Goal: Find specific page/section: Find specific page/section

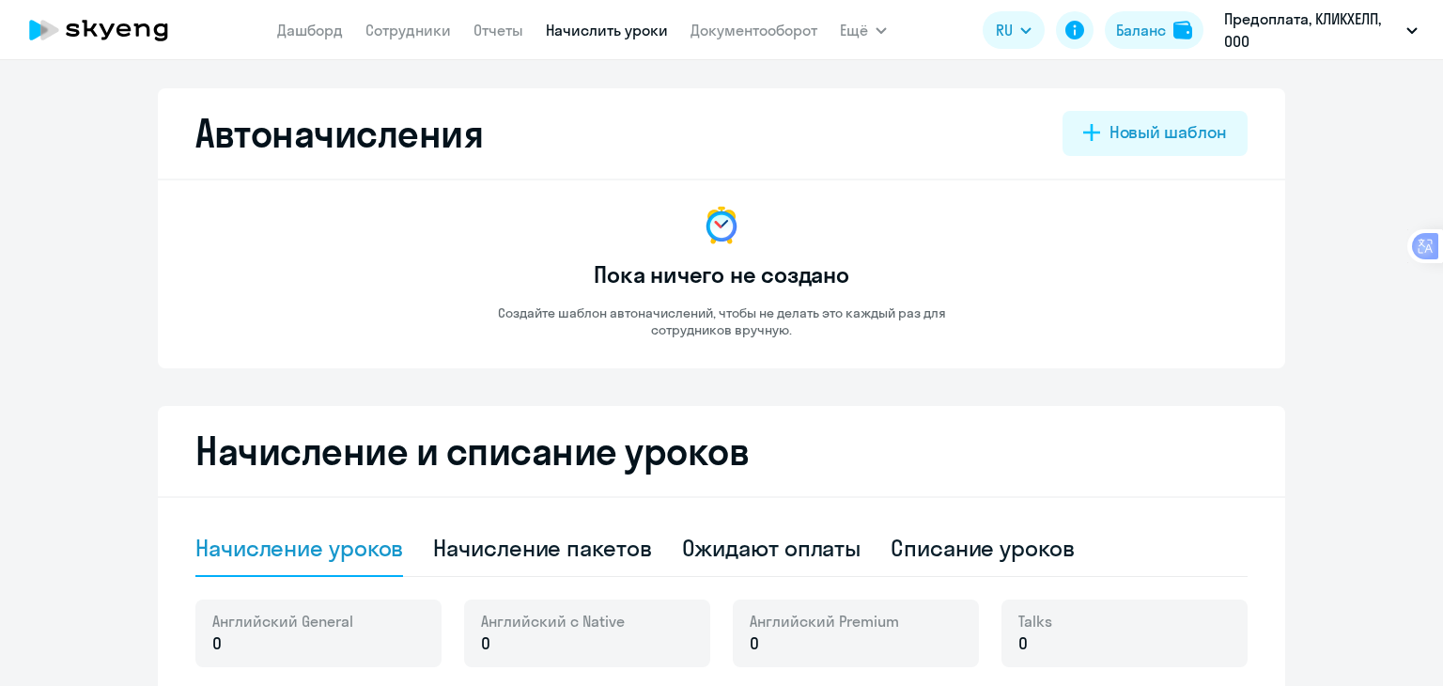
select select "10"
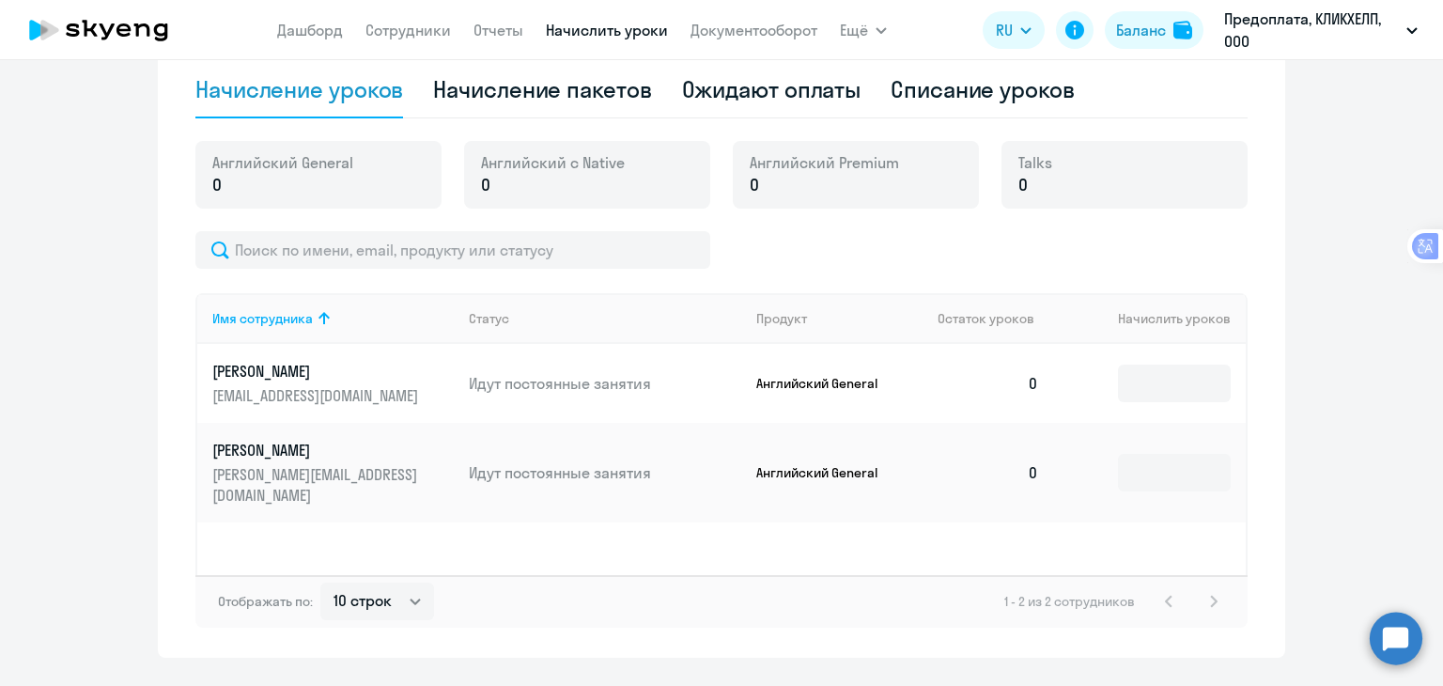
scroll to position [470, 0]
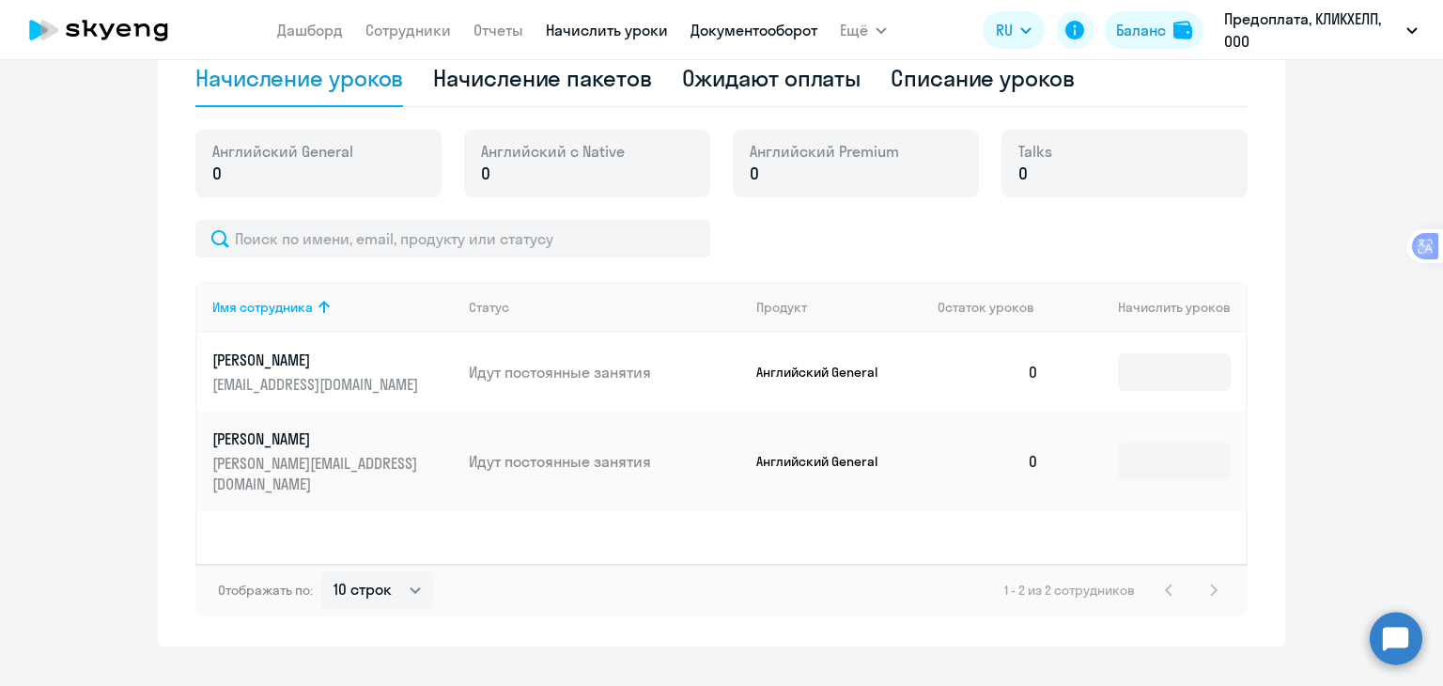
click at [751, 27] on link "Документооборот" at bounding box center [753, 30] width 127 height 19
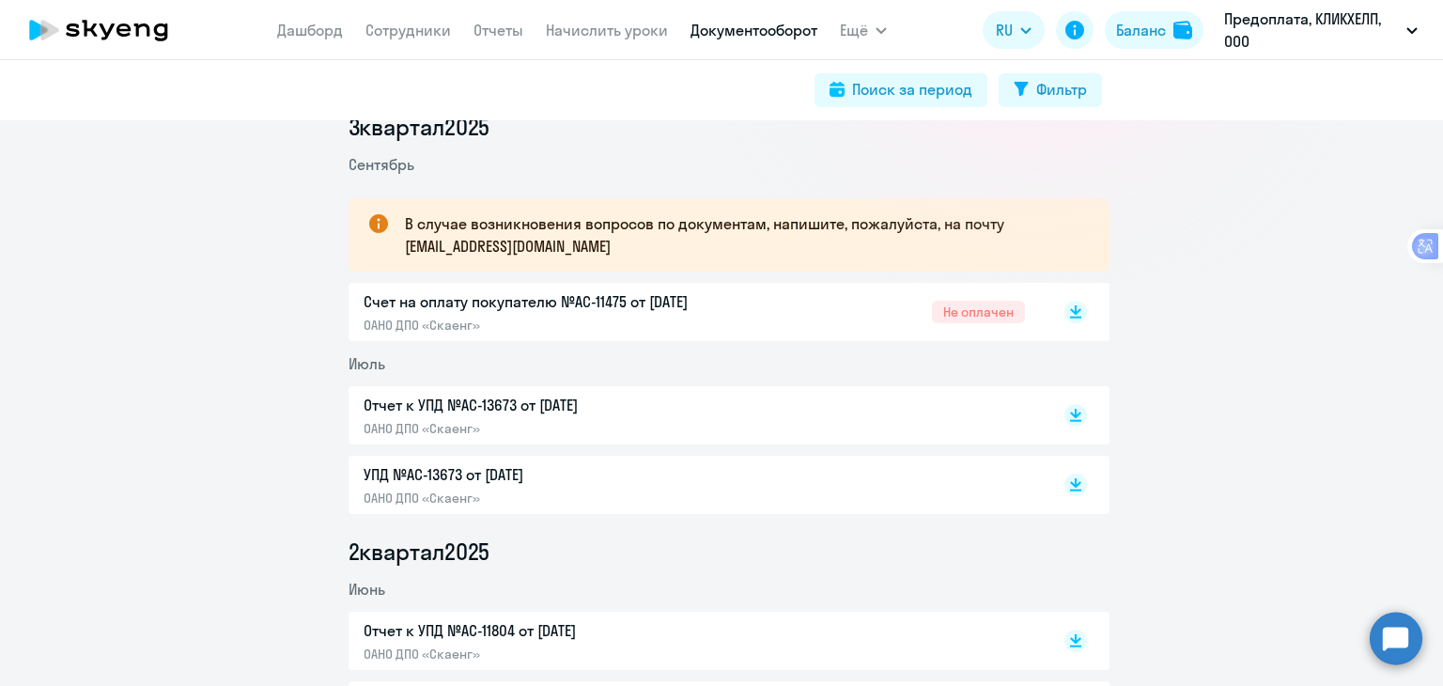
scroll to position [282, 0]
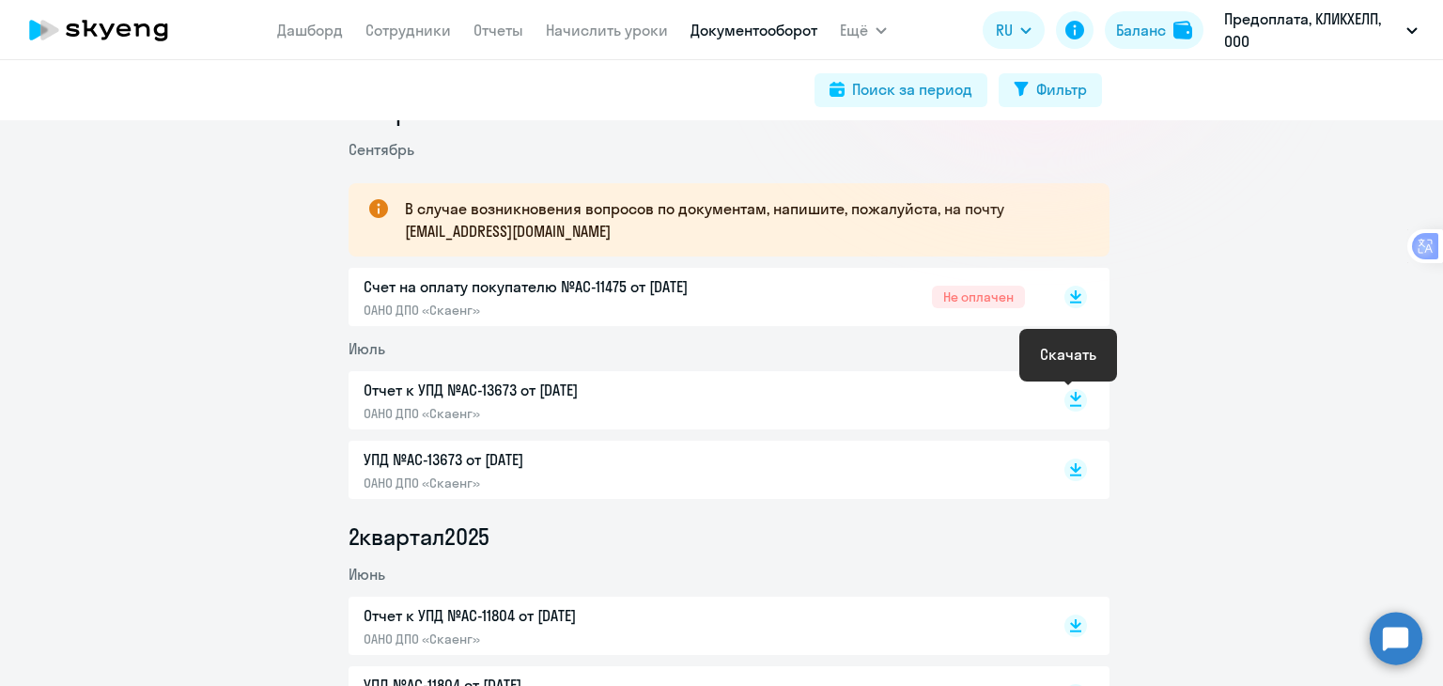
click at [1065, 400] on rect at bounding box center [1075, 400] width 23 height 23
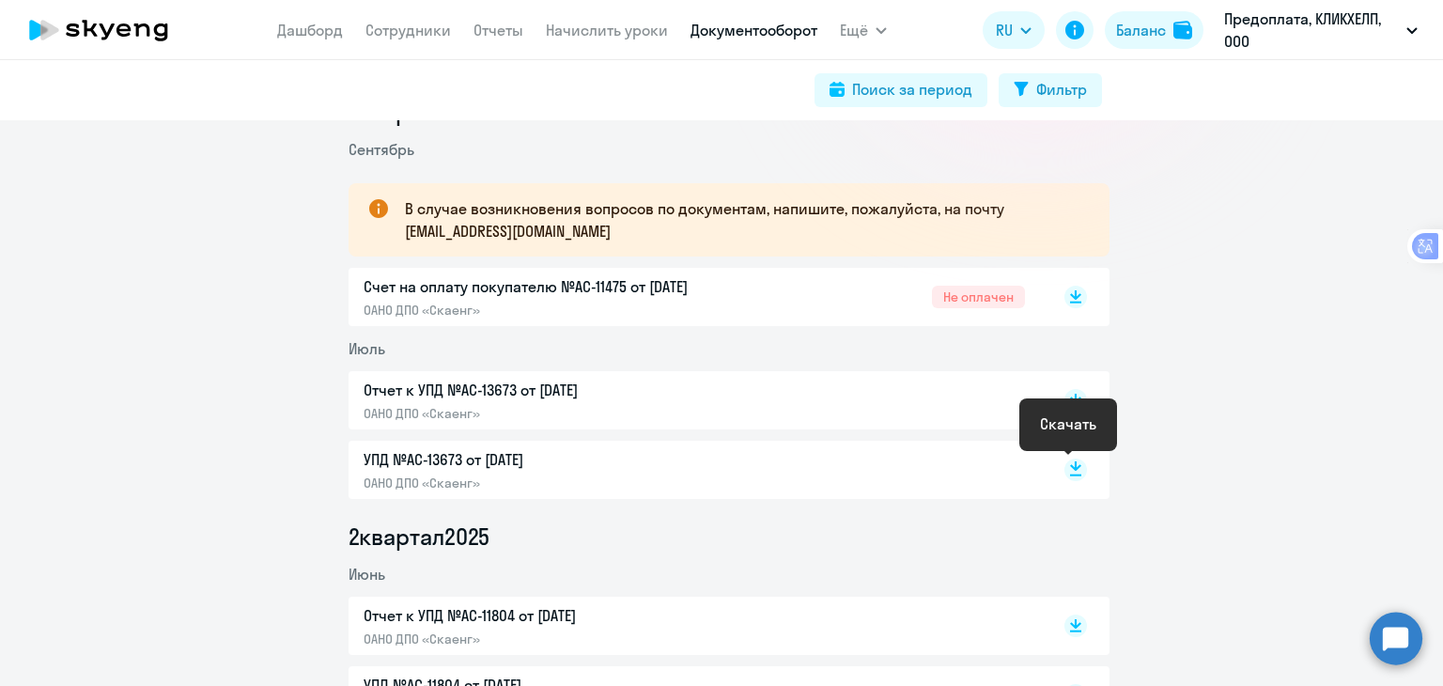
click at [1070, 470] on icon at bounding box center [1075, 465] width 11 height 9
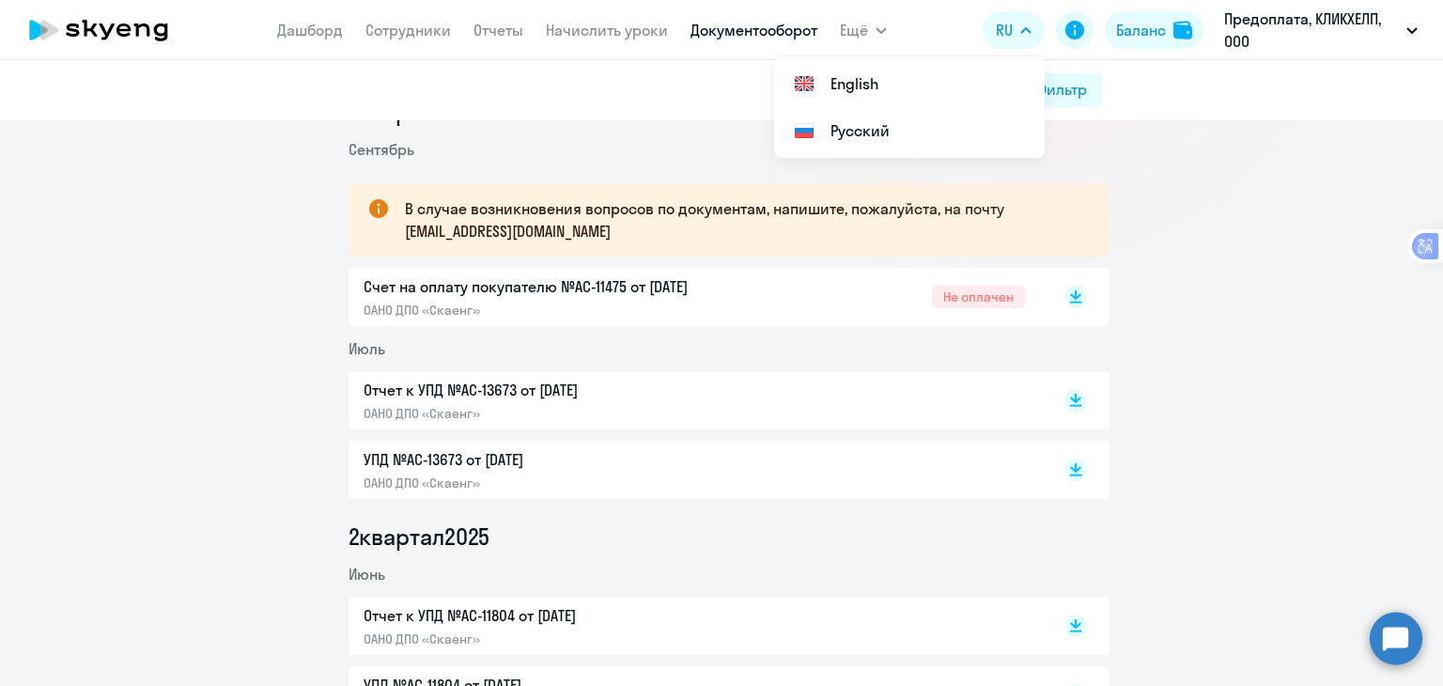
click at [490, 110] on div "Поиск за период Фильтр" at bounding box center [721, 90] width 1443 height 60
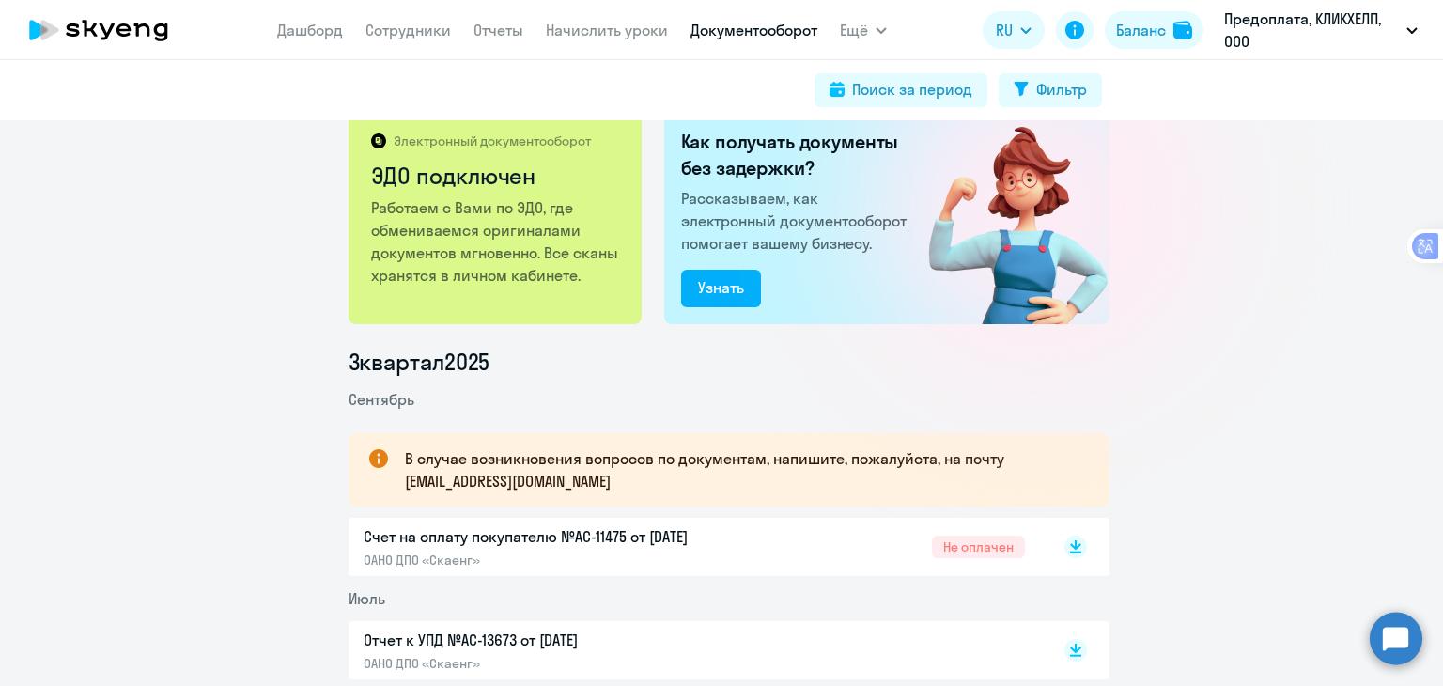
scroll to position [0, 0]
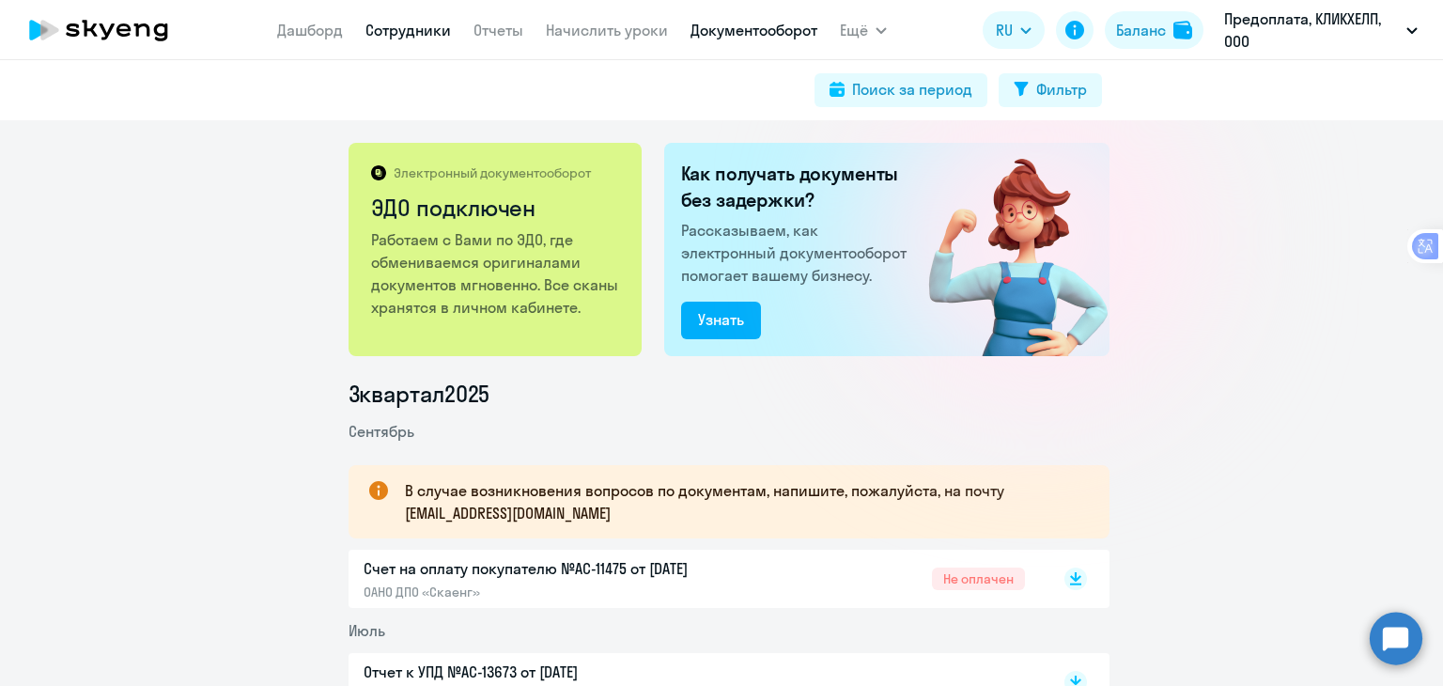
click at [397, 38] on link "Сотрудники" at bounding box center [407, 30] width 85 height 19
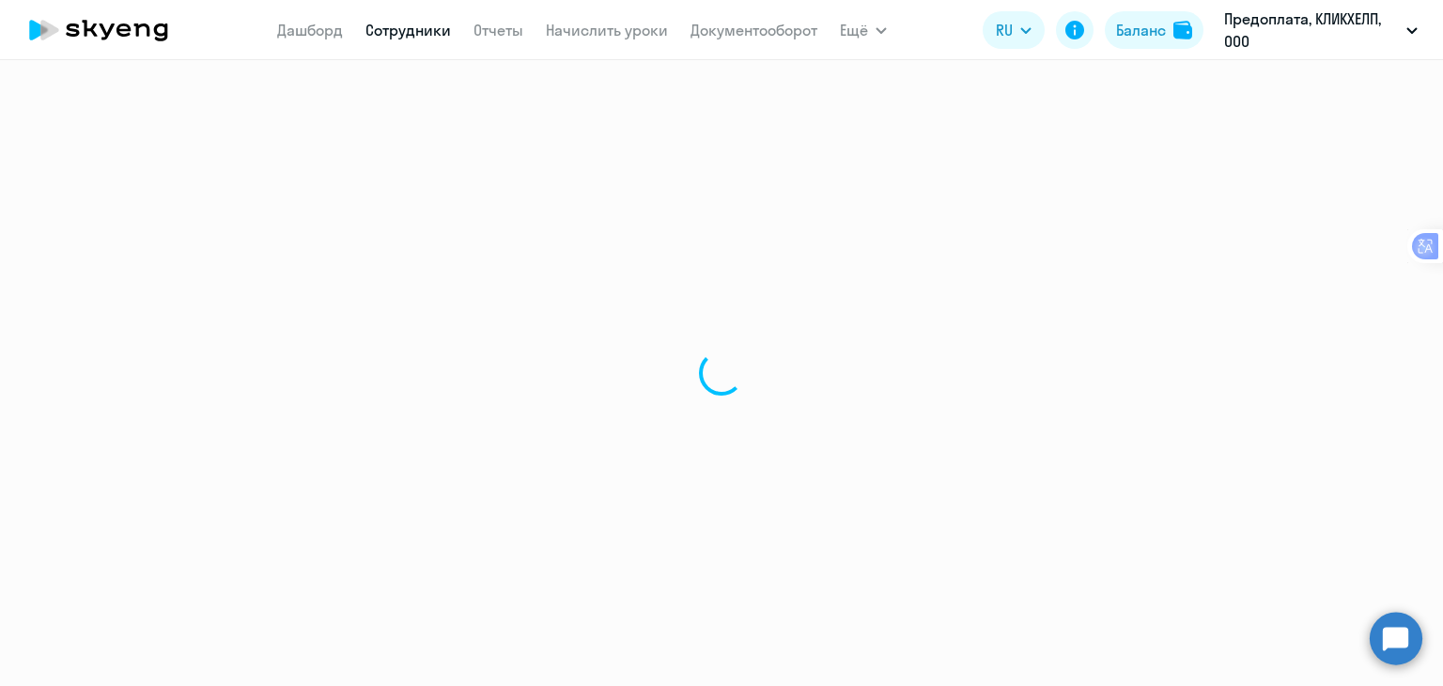
select select "30"
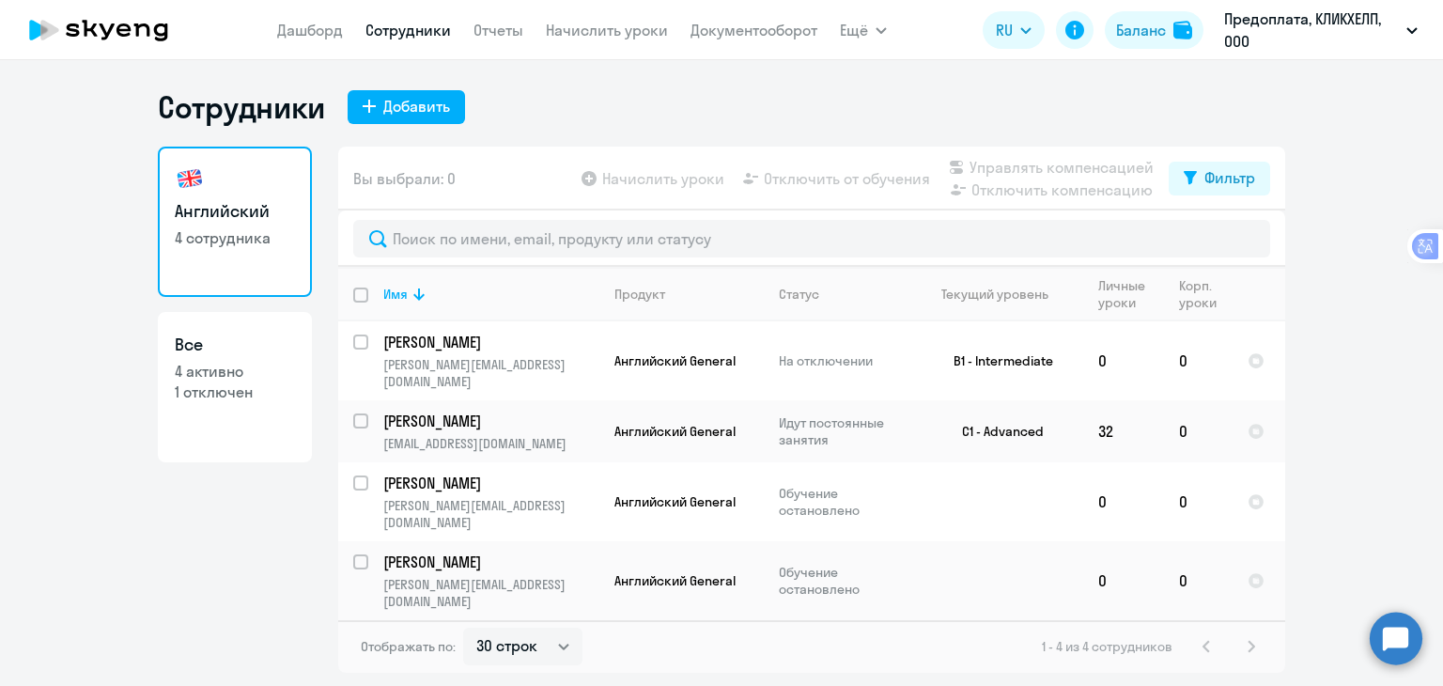
click at [226, 376] on p "4 активно" at bounding box center [235, 371] width 120 height 21
select select "30"
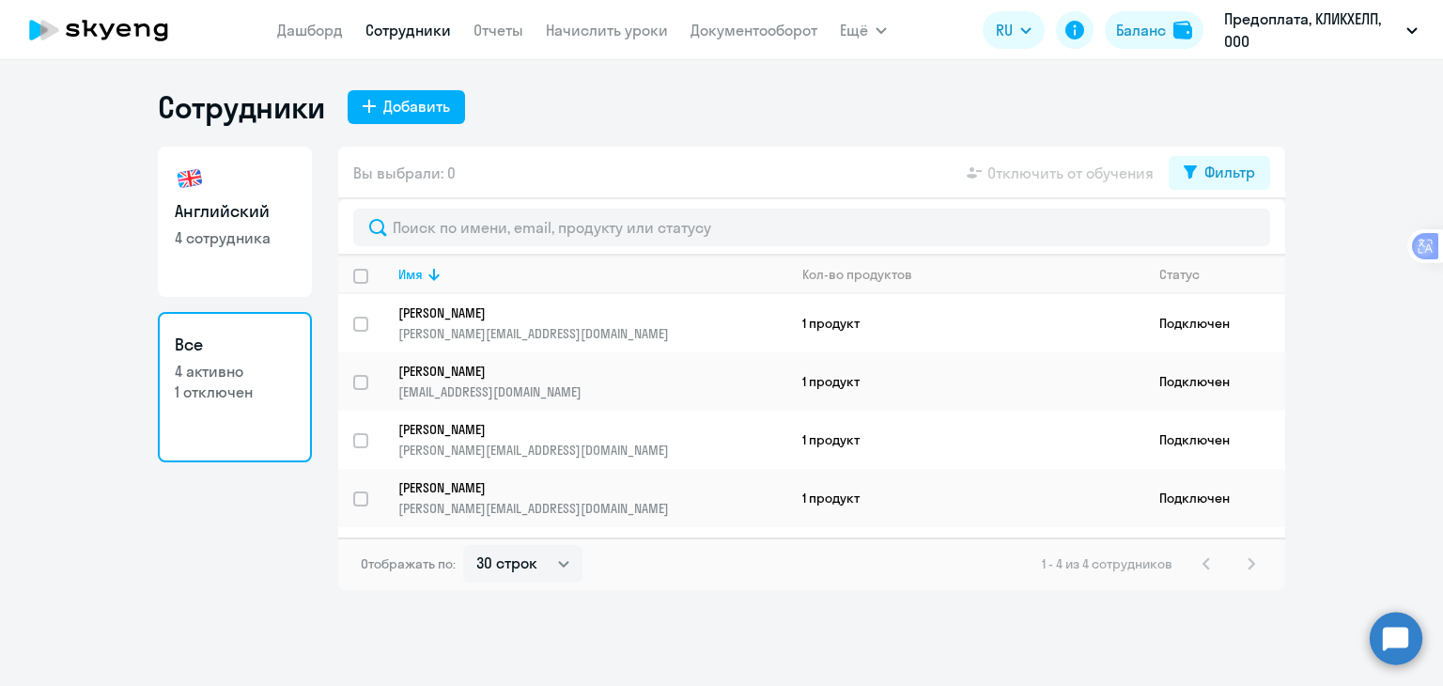
select select "30"
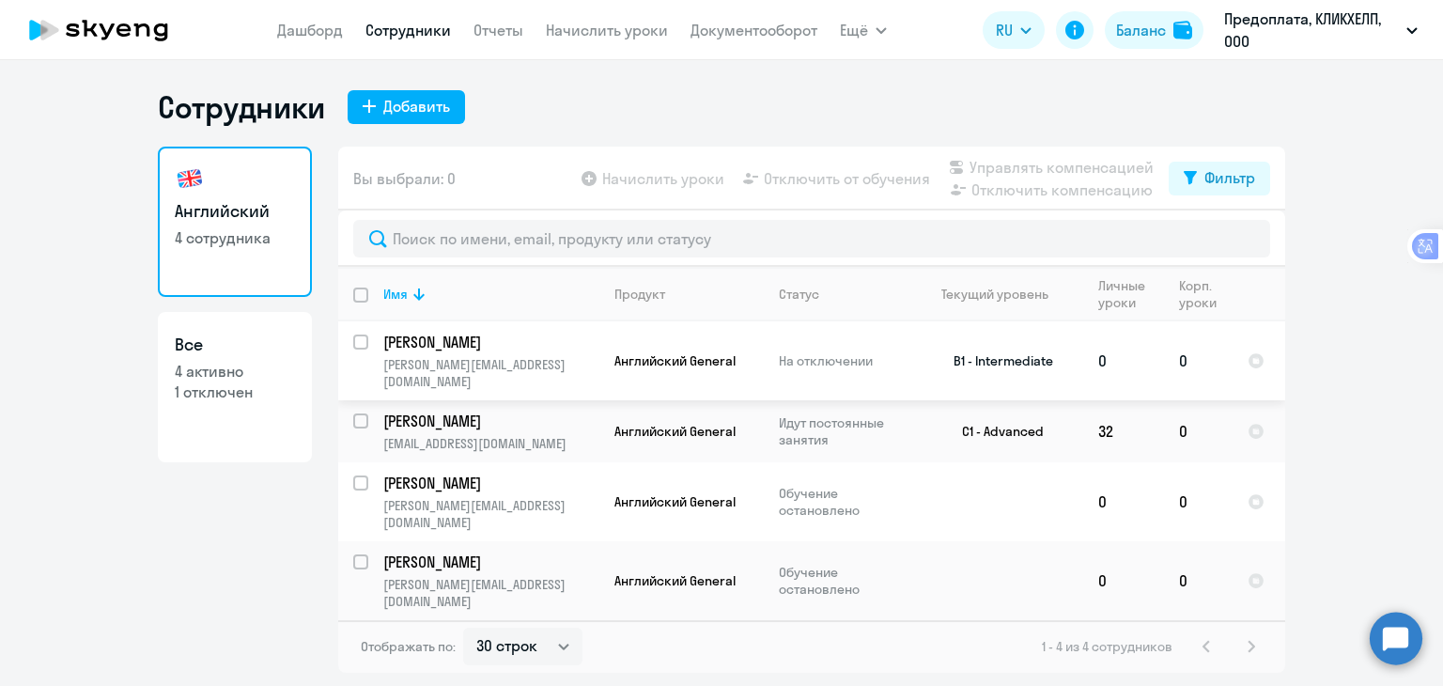
click at [358, 336] on input "select row 38063779" at bounding box center [372, 353] width 38 height 38
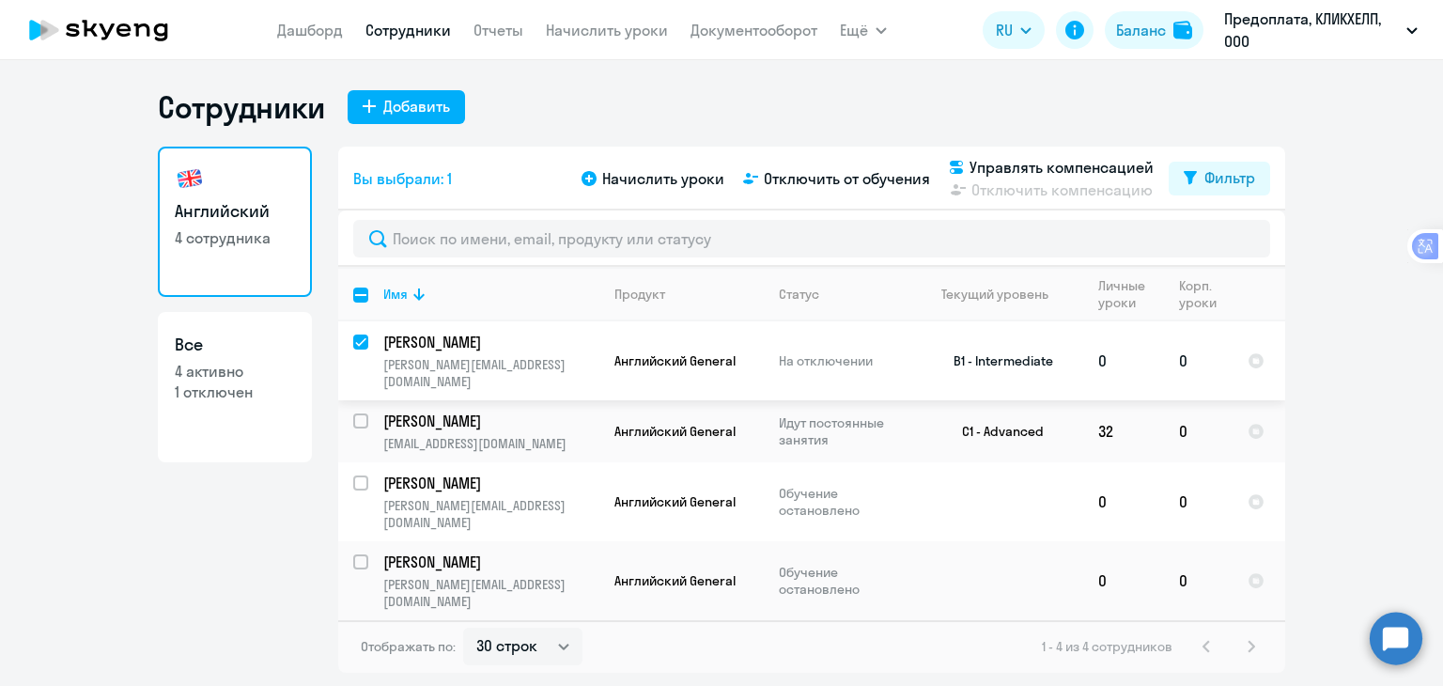
click at [361, 337] on input "deselect row 38063779" at bounding box center [372, 353] width 38 height 38
checkbox input "false"
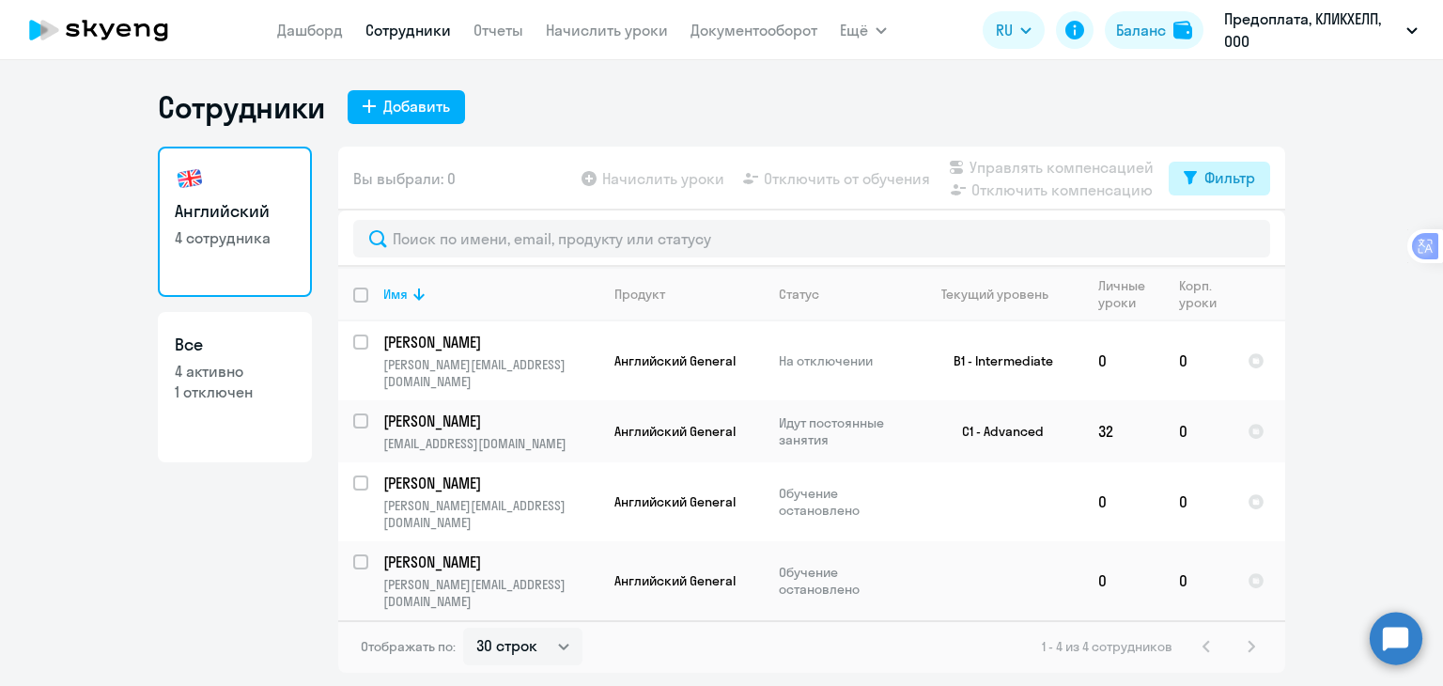
click at [1211, 177] on div "Фильтр" at bounding box center [1229, 177] width 51 height 23
click at [1243, 241] on span at bounding box center [1239, 239] width 32 height 19
click at [1223, 239] on input "checkbox" at bounding box center [1222, 239] width 1 height 1
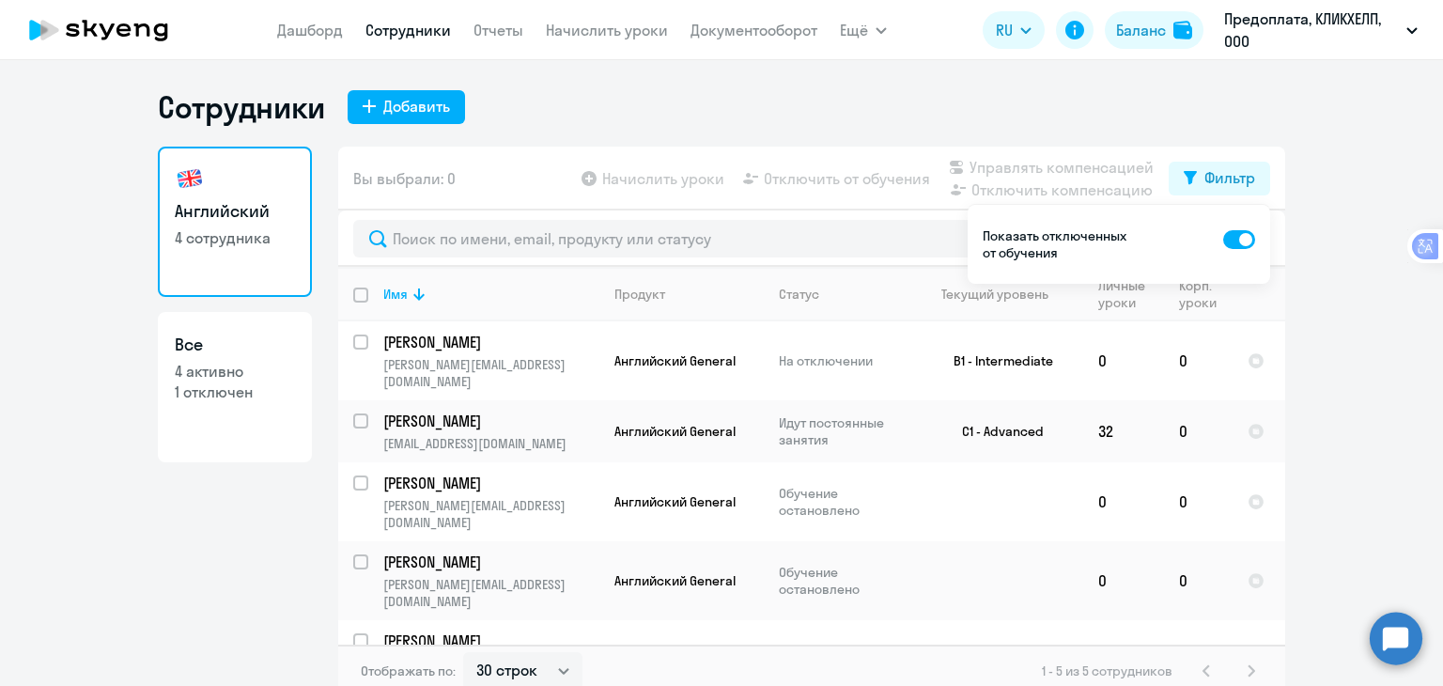
click at [1227, 242] on span at bounding box center [1239, 239] width 32 height 19
click at [1223, 239] on input "checkbox" at bounding box center [1222, 239] width 1 height 1
checkbox input "false"
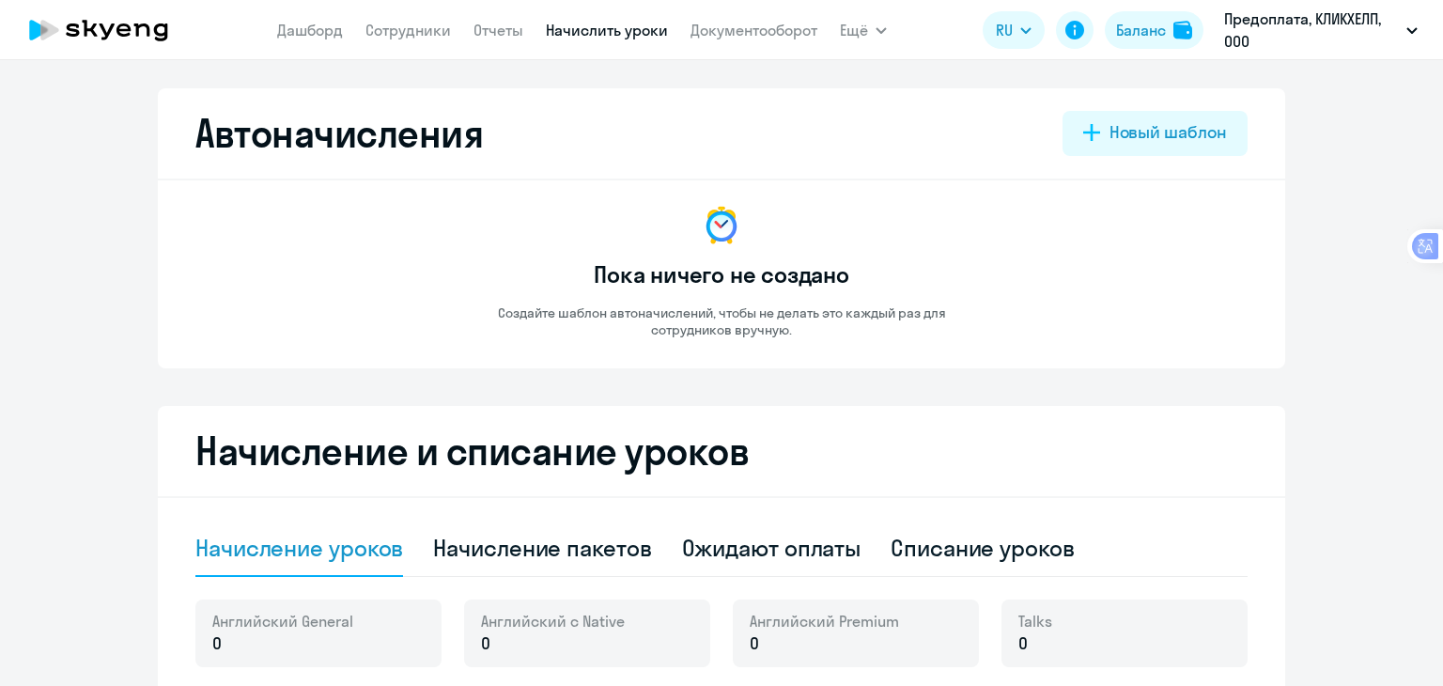
select select "10"
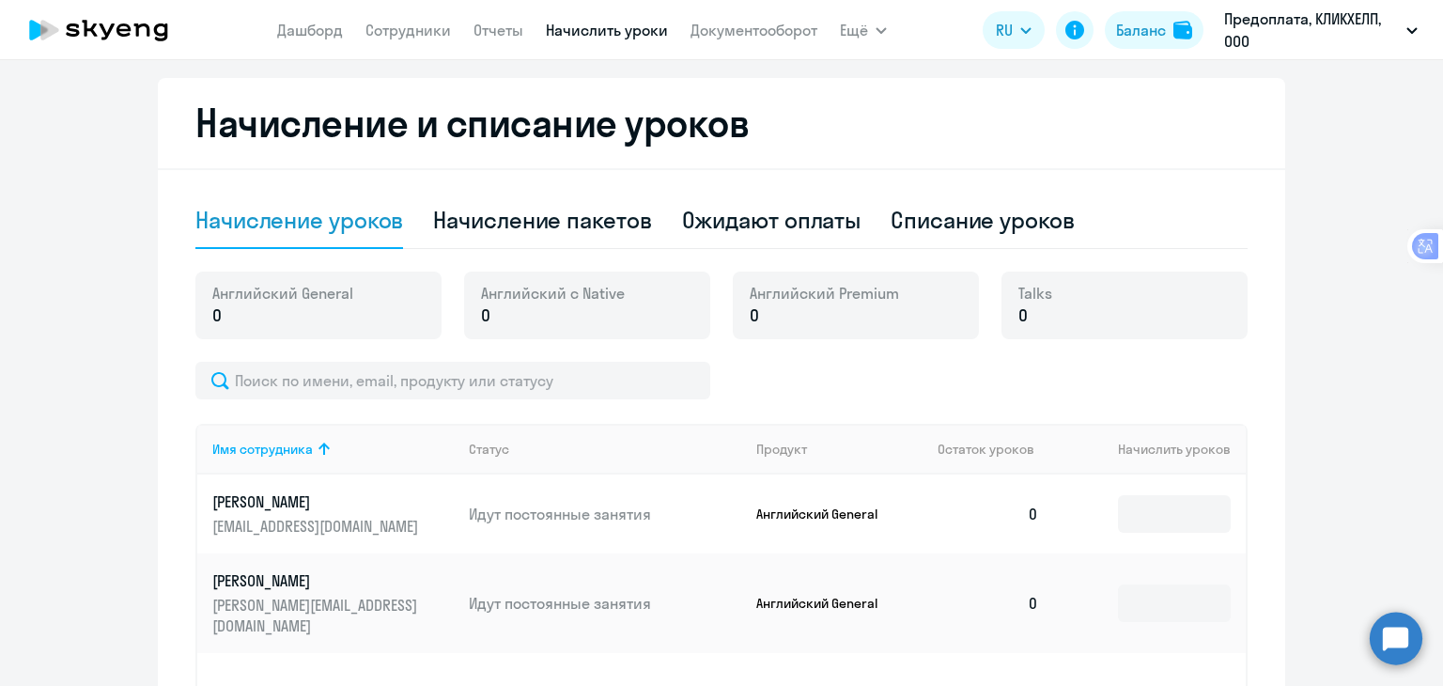
scroll to position [317, 0]
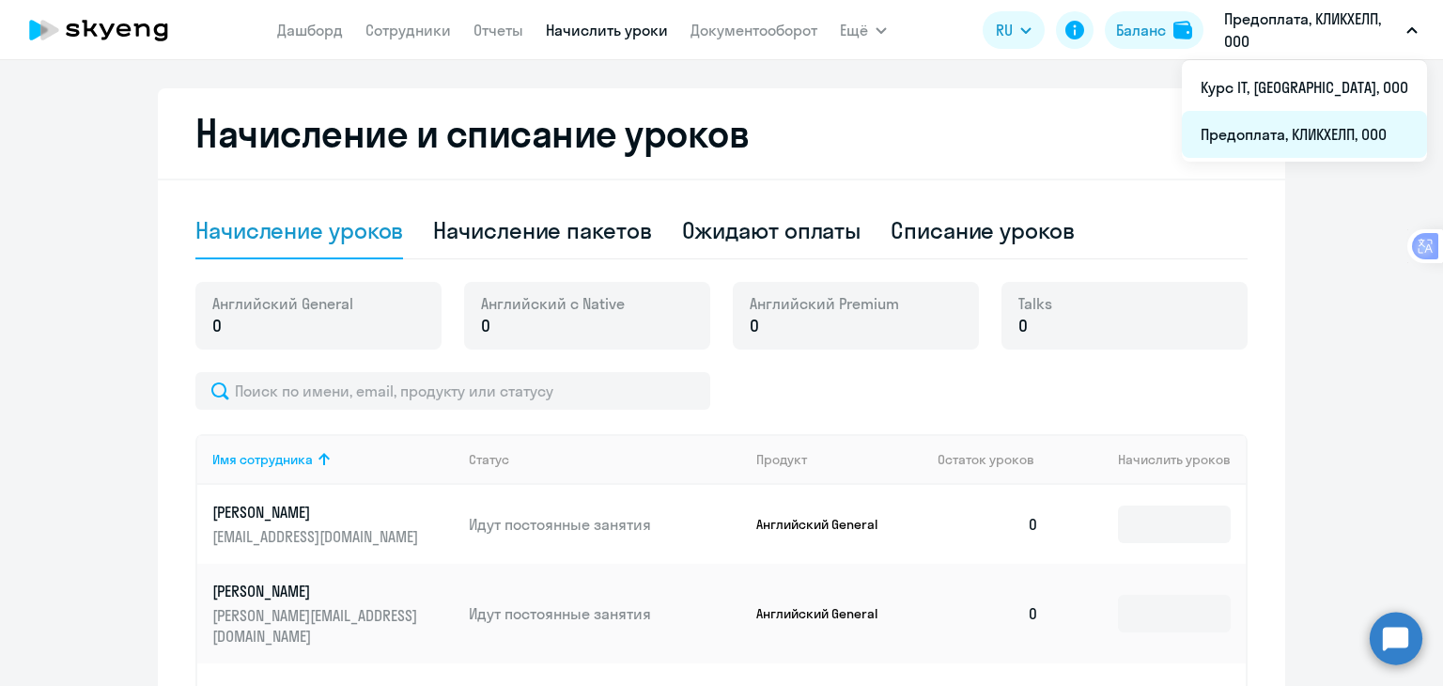
click at [1277, 131] on li "Предоплата, КЛИКХЕЛП, ООО" at bounding box center [1303, 134] width 245 height 47
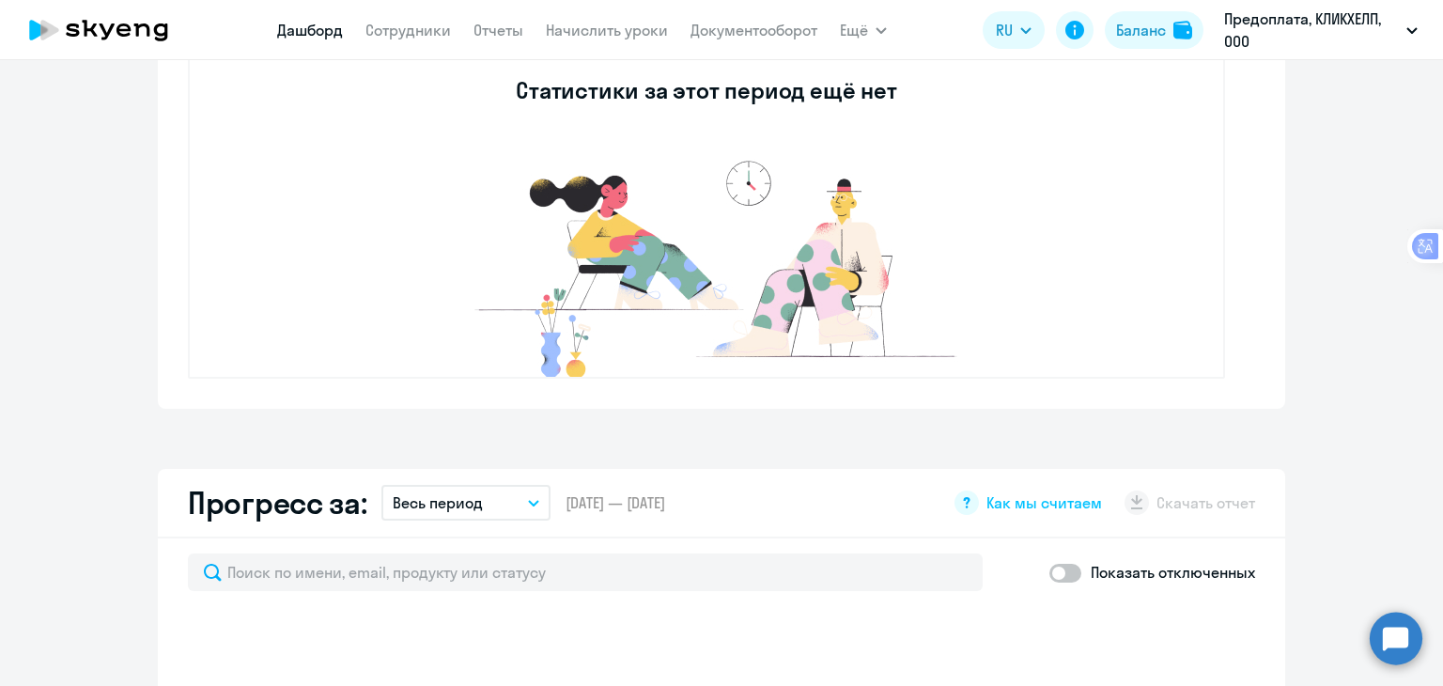
select select "30"
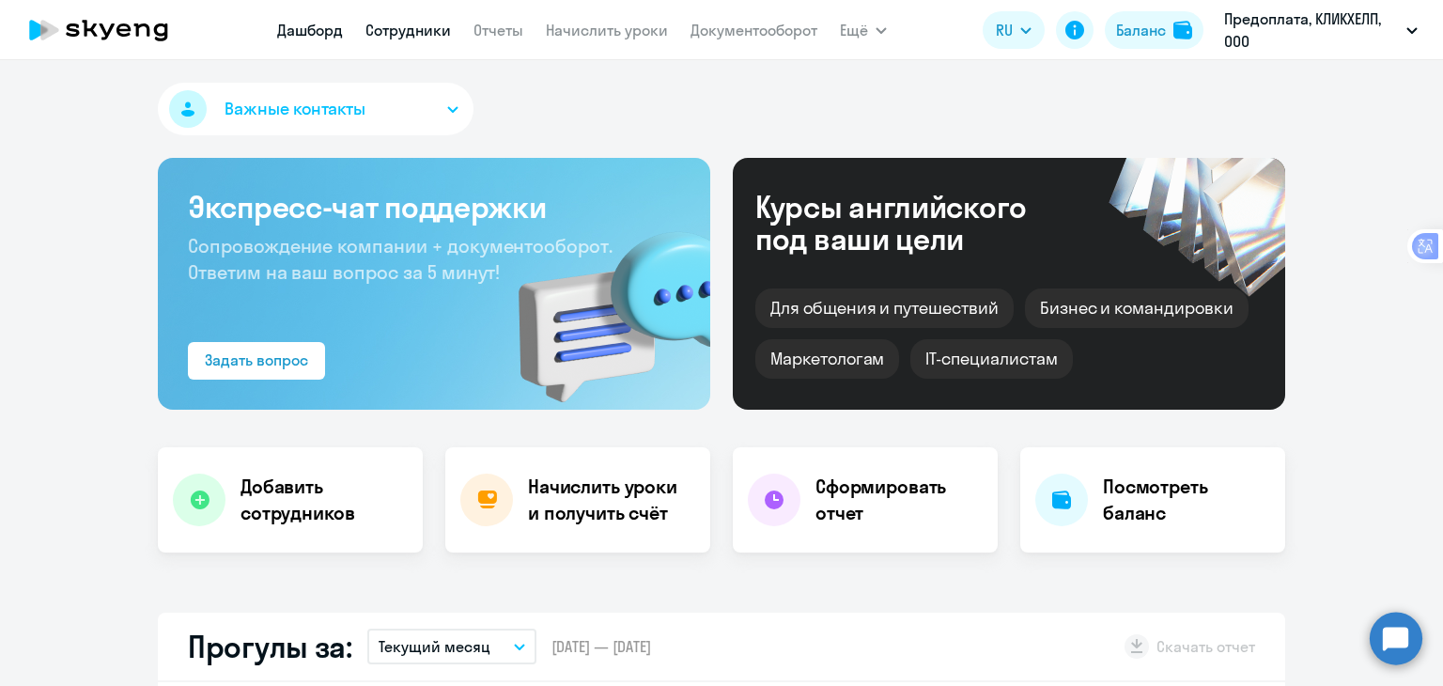
click at [404, 31] on link "Сотрудники" at bounding box center [407, 30] width 85 height 19
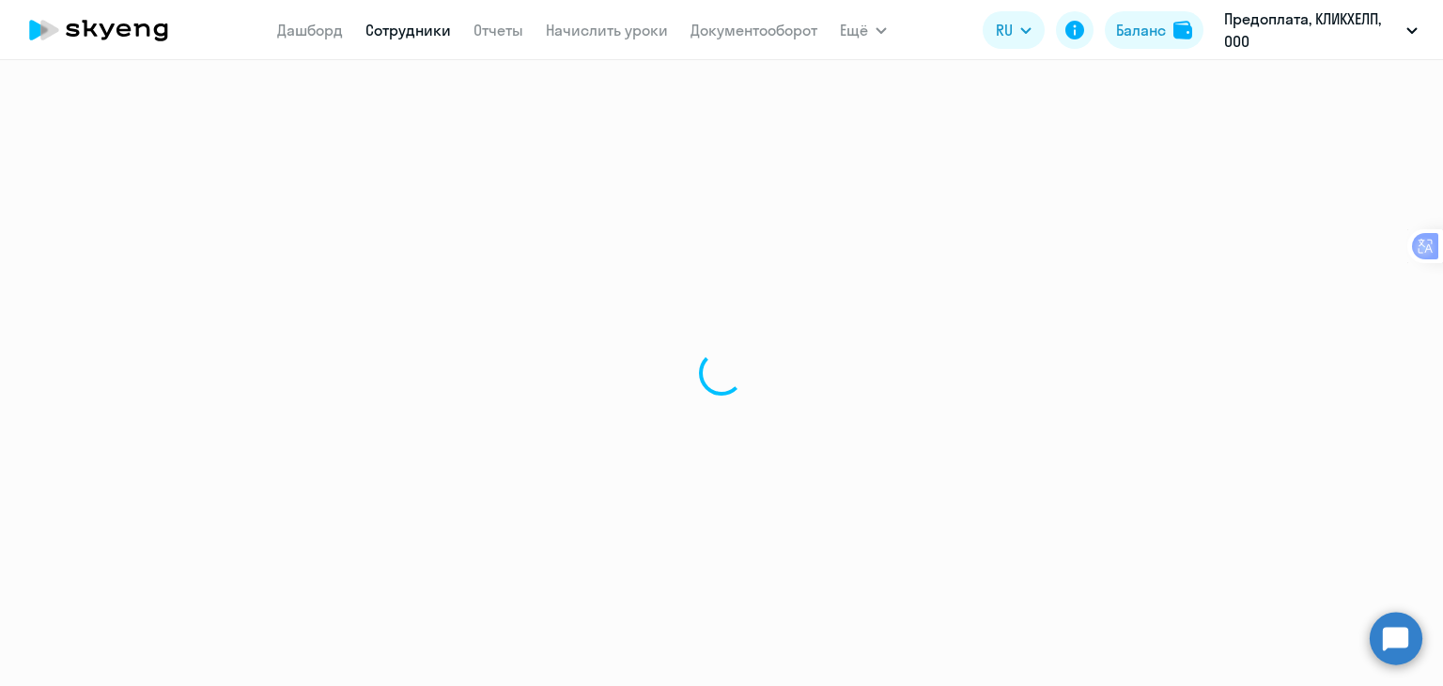
select select "30"
